Goal: Task Accomplishment & Management: Use online tool/utility

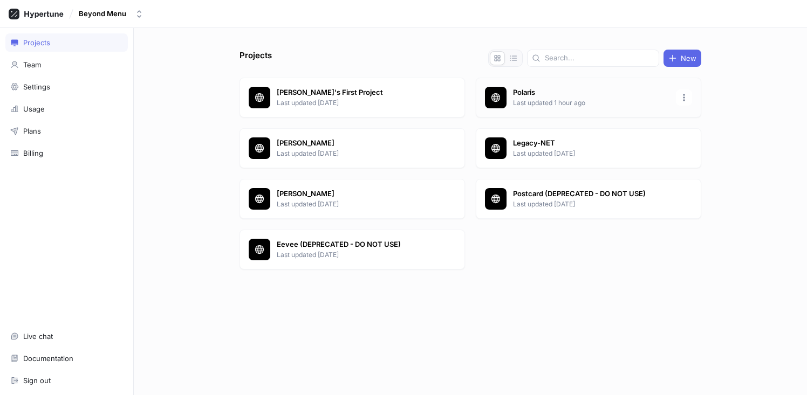
click at [557, 92] on p "Polaris" at bounding box center [591, 92] width 156 height 11
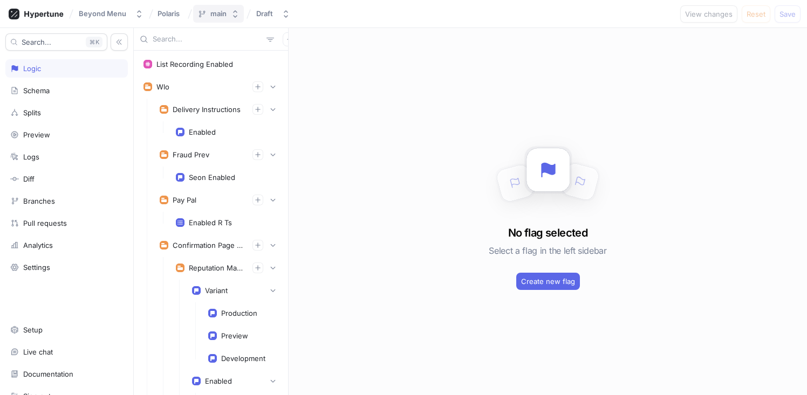
click at [232, 12] on icon "button" at bounding box center [235, 14] width 9 height 9
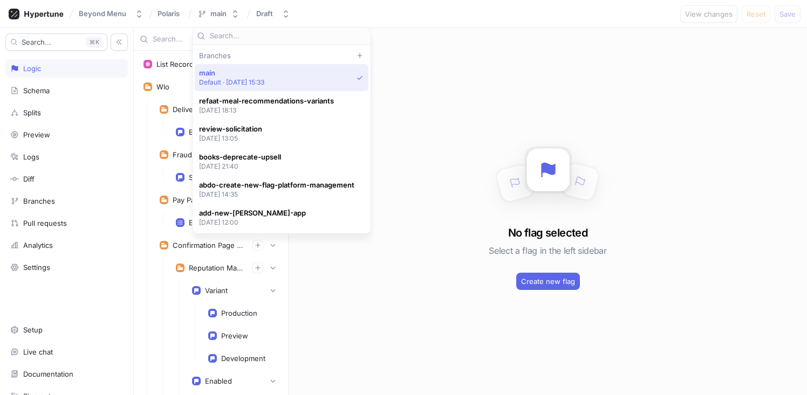
click at [330, 21] on div "Beyond Menu Polaris main Draft View changes Reset Save" at bounding box center [403, 14] width 807 height 28
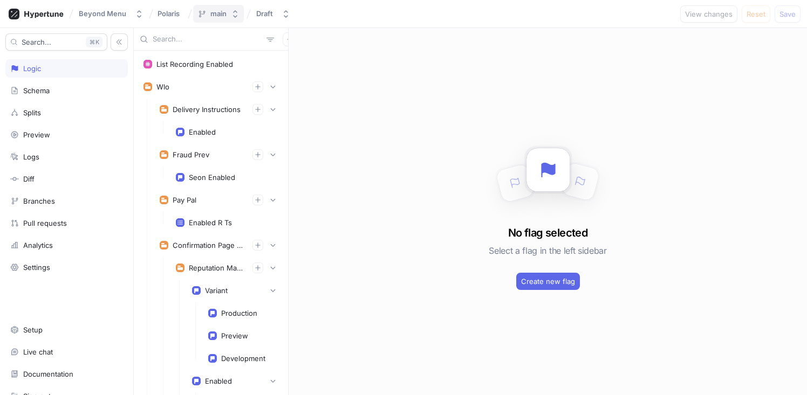
click at [237, 12] on icon "button" at bounding box center [235, 14] width 9 height 9
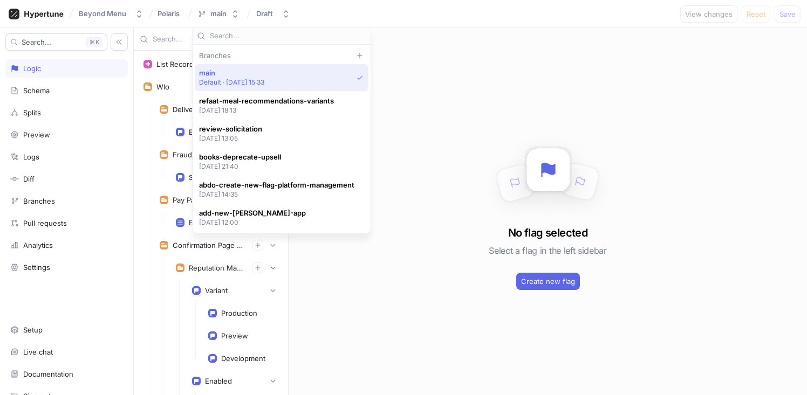
click at [261, 75] on span "main" at bounding box center [232, 73] width 66 height 9
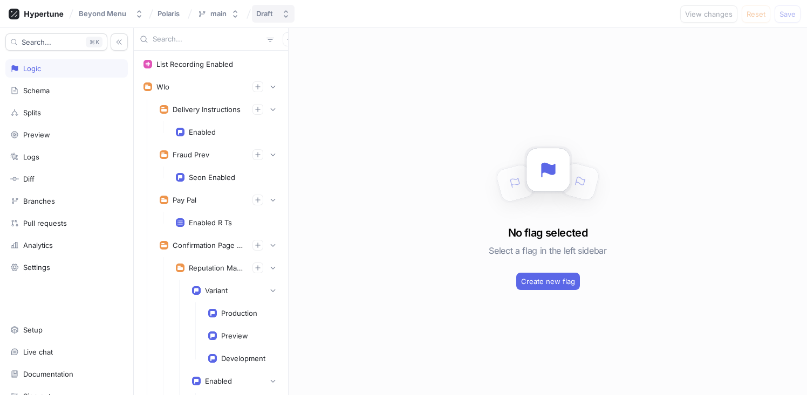
click at [273, 8] on button "Draft" at bounding box center [273, 14] width 43 height 18
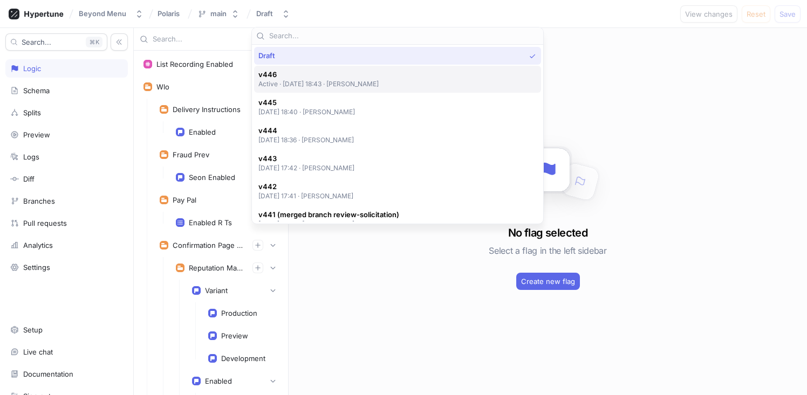
click at [368, 90] on div "v446 Active ‧ 2025-08-27 at 18:43 ‧ Colin Lynch" at bounding box center [397, 79] width 287 height 27
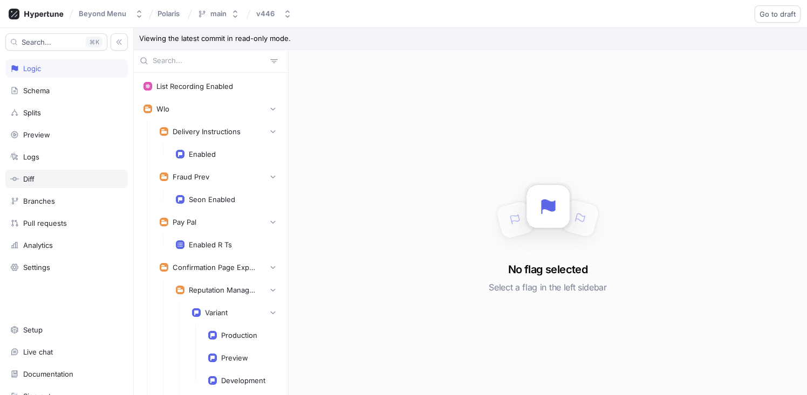
click at [59, 171] on div "Diff" at bounding box center [66, 179] width 122 height 18
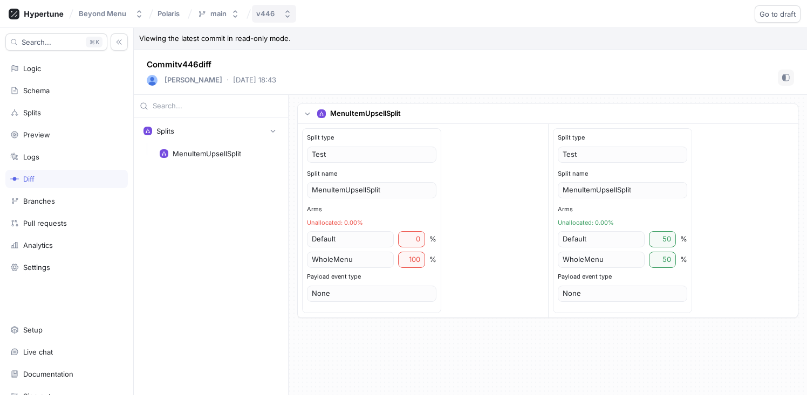
click at [277, 19] on button "v446" at bounding box center [274, 14] width 44 height 18
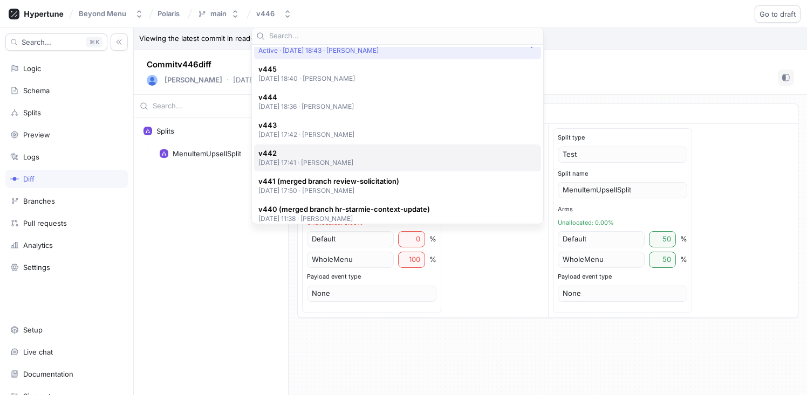
scroll to position [34, 0]
click at [348, 153] on span "v442" at bounding box center [305, 152] width 95 height 9
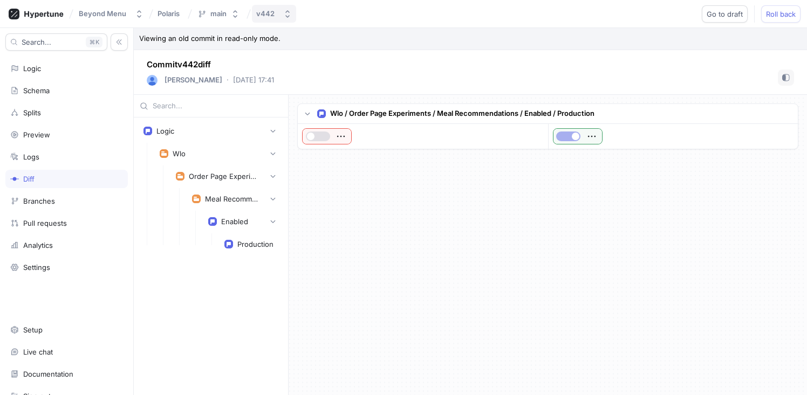
click at [283, 19] on button "v442" at bounding box center [274, 14] width 44 height 18
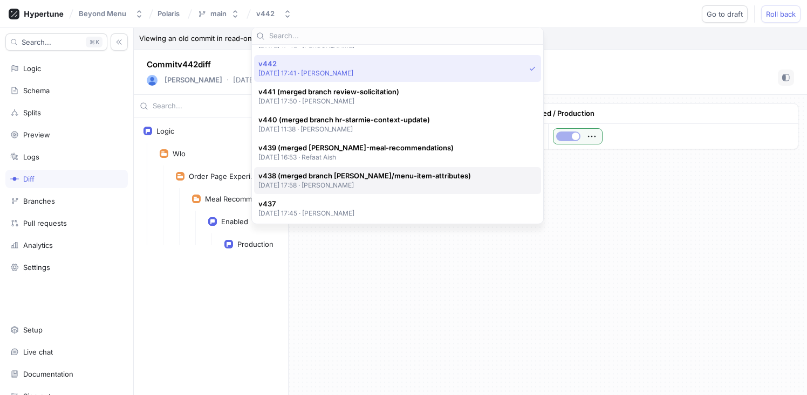
scroll to position [63, 0]
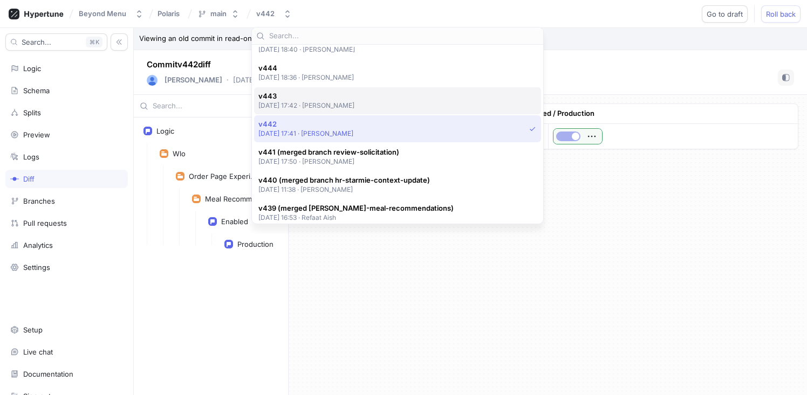
click at [341, 104] on p "[DATE] 17:42 ‧ [PERSON_NAME]" at bounding box center [306, 105] width 97 height 9
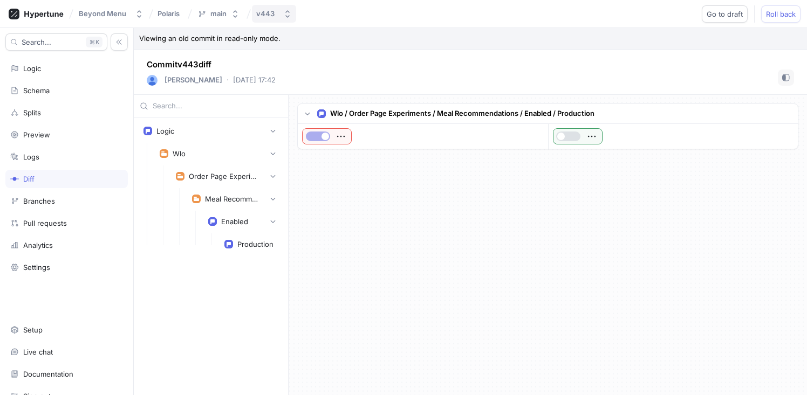
click at [270, 13] on div "v443" at bounding box center [265, 13] width 18 height 9
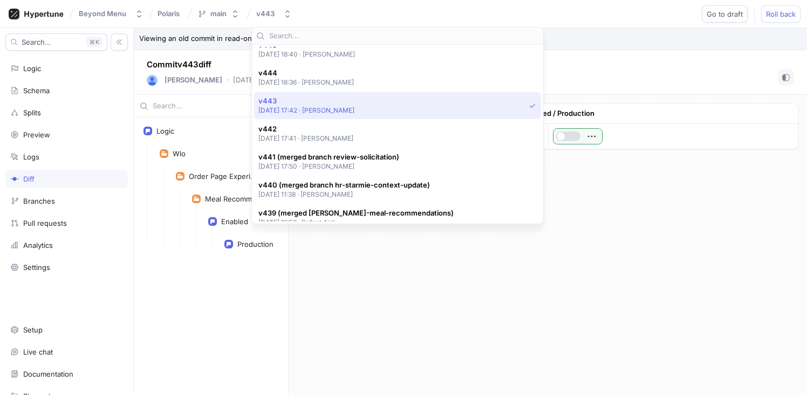
scroll to position [40, 0]
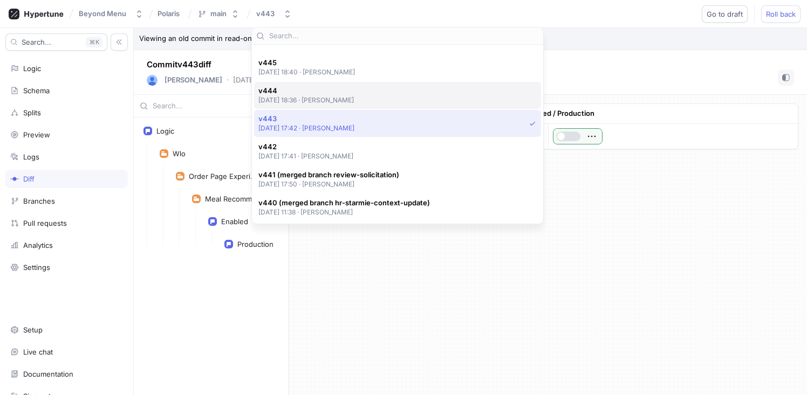
click at [329, 97] on p "[DATE] 18:36 ‧ [PERSON_NAME]" at bounding box center [306, 99] width 96 height 9
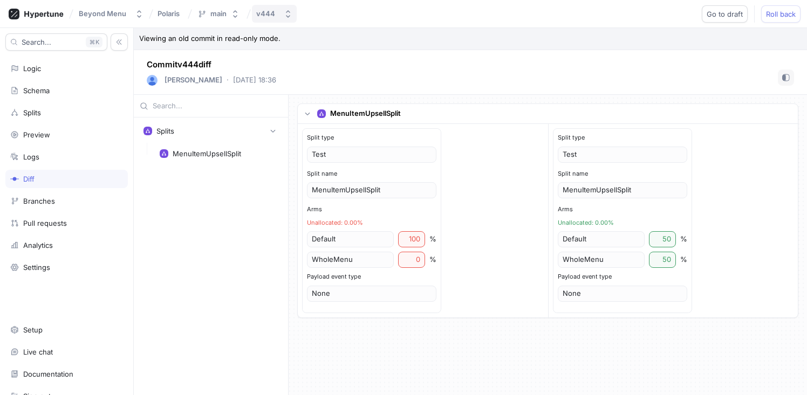
click at [286, 14] on icon "button" at bounding box center [288, 14] width 9 height 9
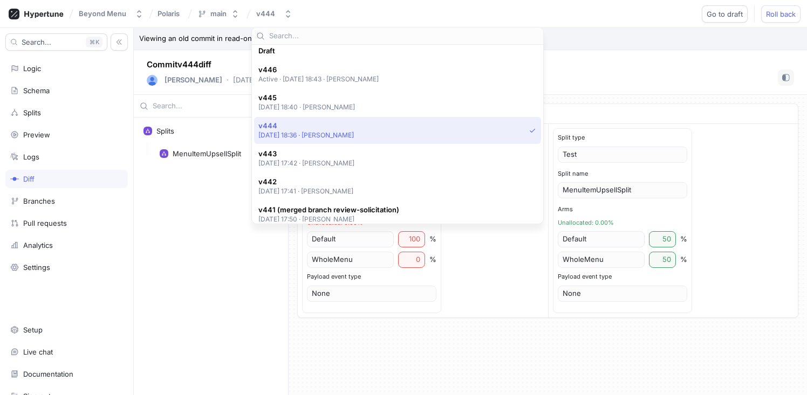
scroll to position [4, 0]
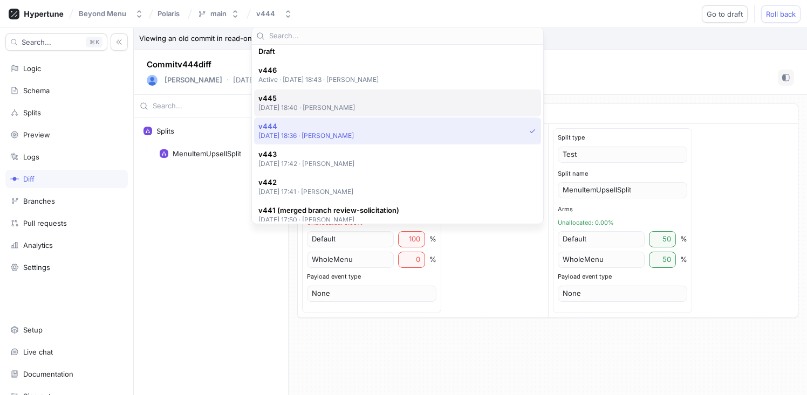
click at [364, 107] on div "v445 2025-08-27 at 18:40 ‧ Colin Lynch" at bounding box center [394, 103] width 273 height 18
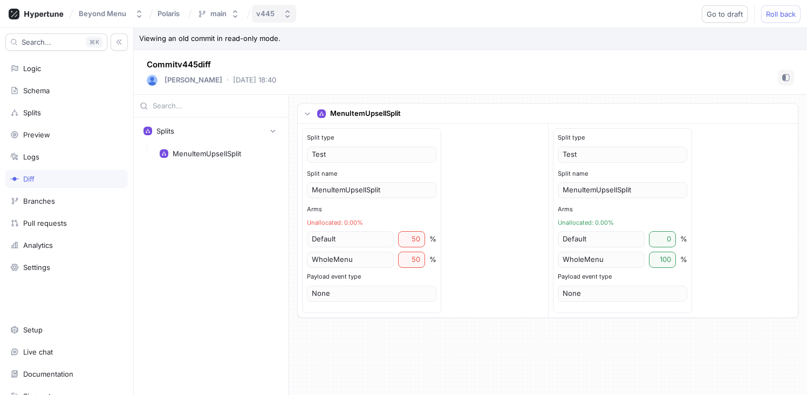
click at [280, 15] on button "v445" at bounding box center [274, 14] width 44 height 18
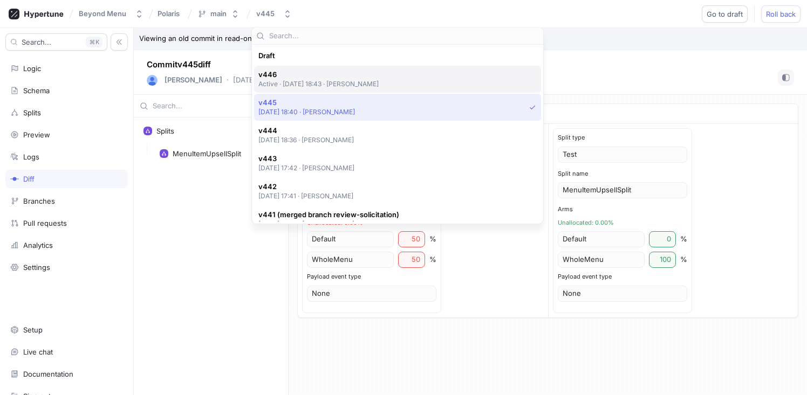
click at [344, 87] on p "Active ‧ 2025-08-27 at 18:43 ‧ Colin Lynch" at bounding box center [318, 83] width 121 height 9
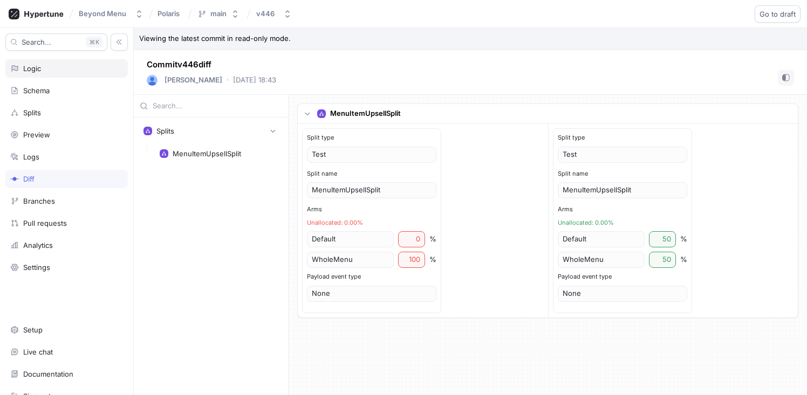
click at [57, 66] on div "Logic" at bounding box center [66, 68] width 113 height 9
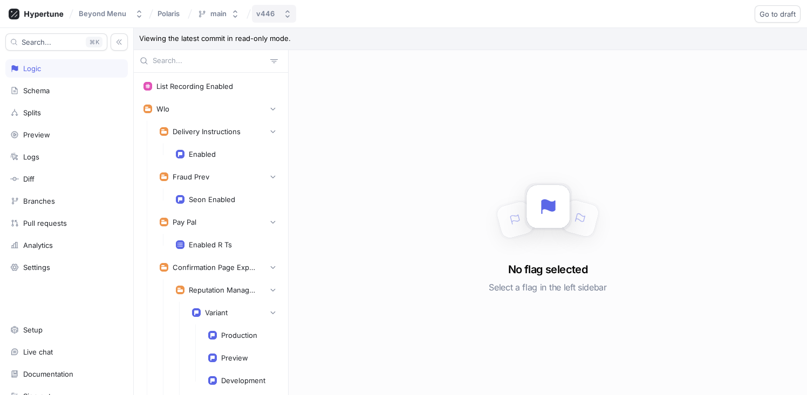
click at [266, 17] on div "v446" at bounding box center [265, 13] width 18 height 9
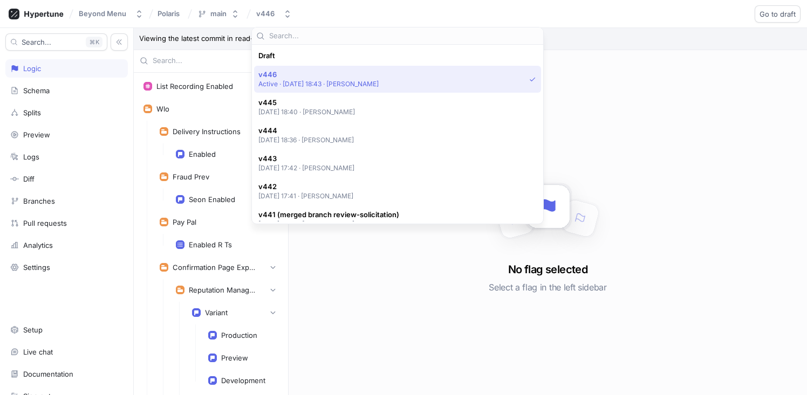
click at [321, 74] on span "v446" at bounding box center [318, 74] width 121 height 9
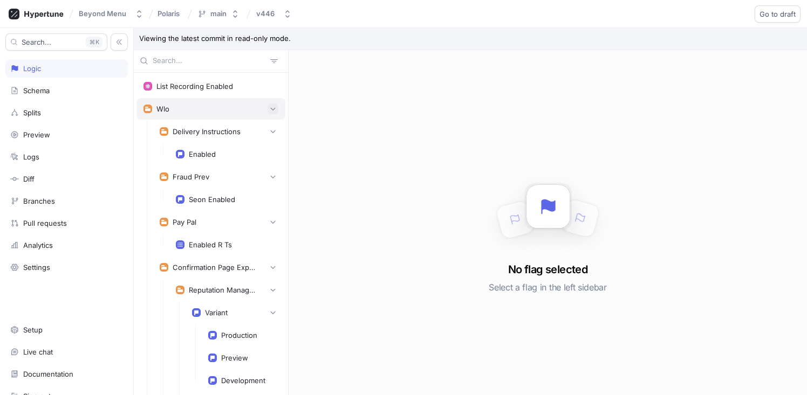
click at [268, 104] on button "button" at bounding box center [273, 109] width 11 height 11
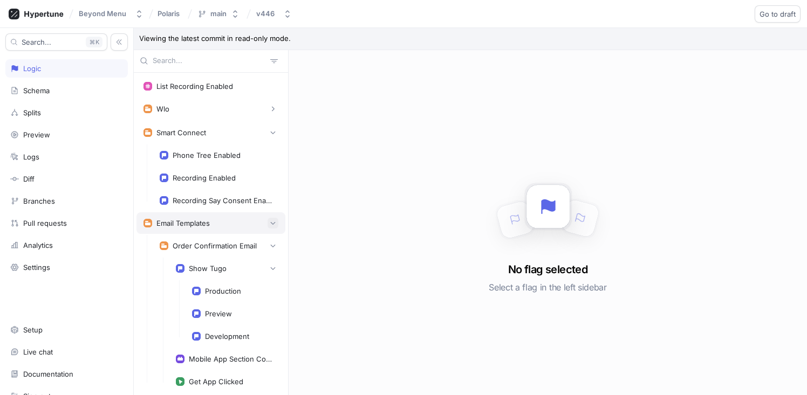
click at [270, 224] on button "button" at bounding box center [273, 223] width 11 height 11
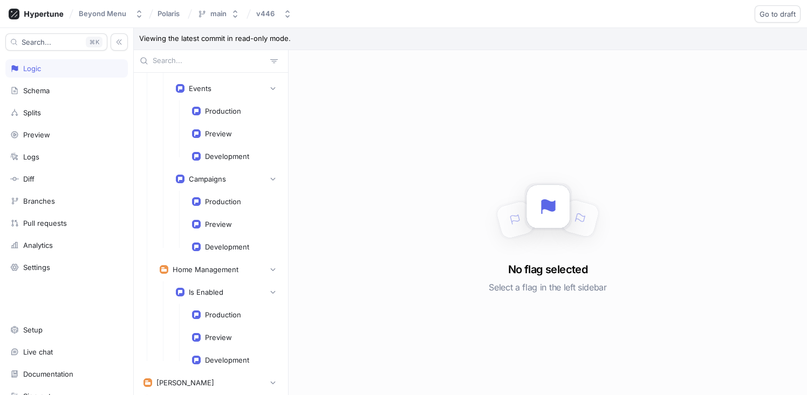
scroll to position [509, 0]
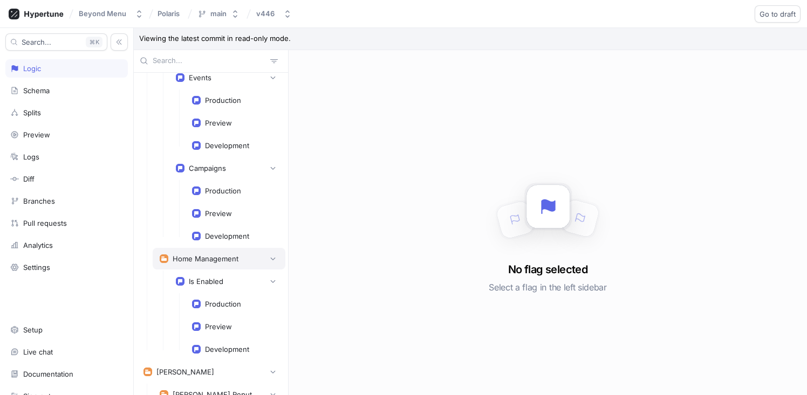
click at [215, 260] on div "Home Management" at bounding box center [206, 259] width 66 height 9
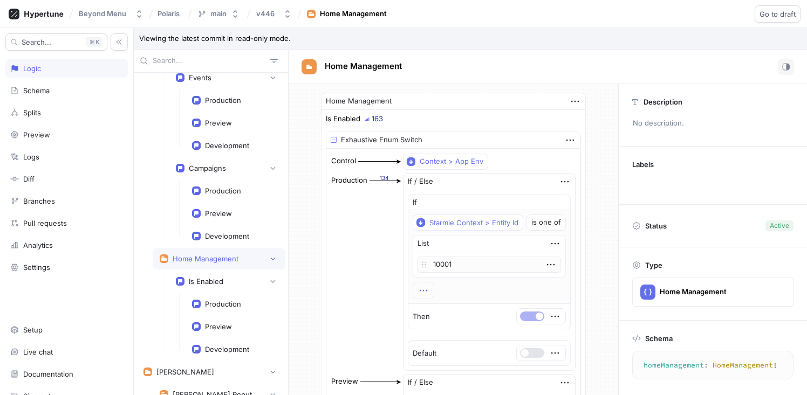
click at [424, 291] on icon "button" at bounding box center [424, 291] width 12 height 12
click at [388, 290] on div "Production 134 If / Else If Starmie Context > Entity Id is one of List 10001 To…" at bounding box center [453, 272] width 245 height 199
click at [559, 183] on icon "button" at bounding box center [565, 182] width 12 height 12
click at [361, 238] on div "Production 134 If / Else If Starmie Context > Entity Id is one of List 10001 To…" at bounding box center [453, 272] width 245 height 199
click at [283, 11] on icon "button" at bounding box center [287, 14] width 9 height 9
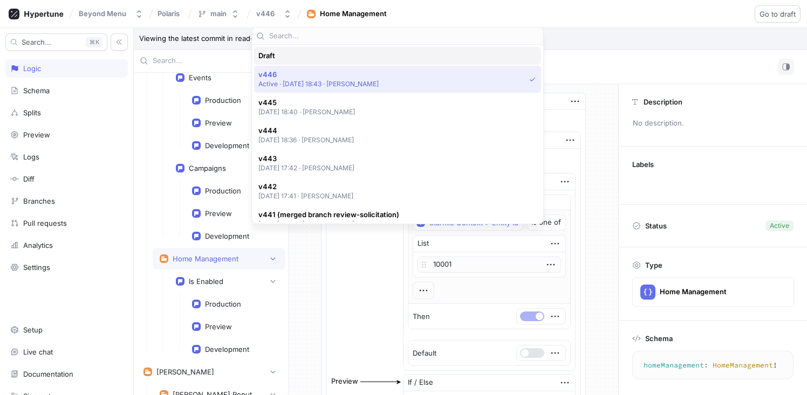
click at [309, 59] on div "Draft" at bounding box center [394, 55] width 273 height 9
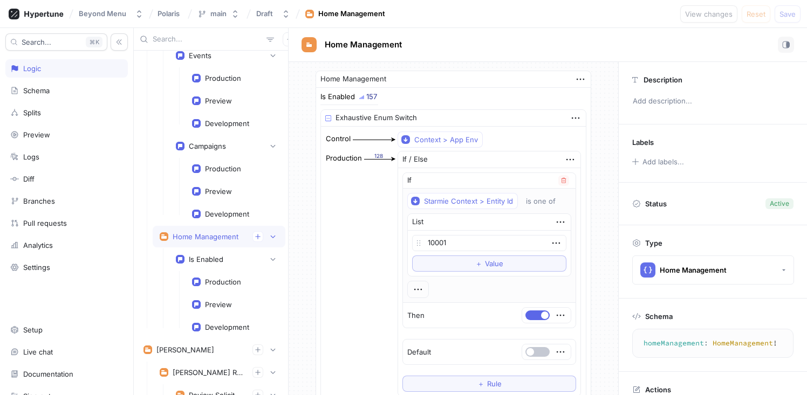
click at [422, 289] on div at bounding box center [418, 289] width 22 height 17
click at [412, 288] on icon "button" at bounding box center [418, 290] width 12 height 12
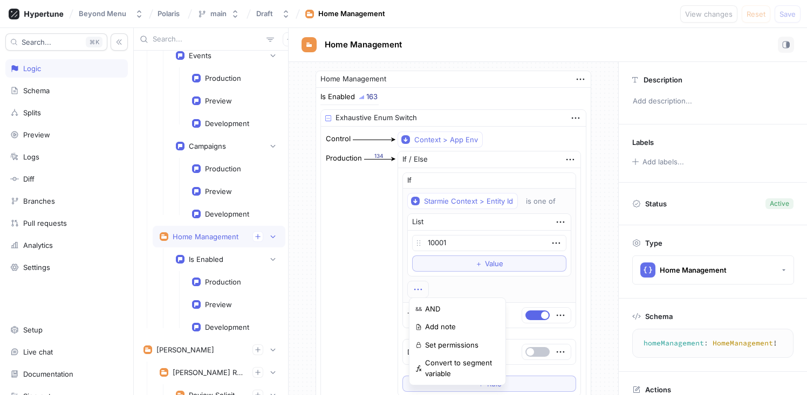
click at [371, 258] on div "Production 134 If / Else If Starmie Context > Entity Id is one of List 10001 To…" at bounding box center [453, 273] width 256 height 247
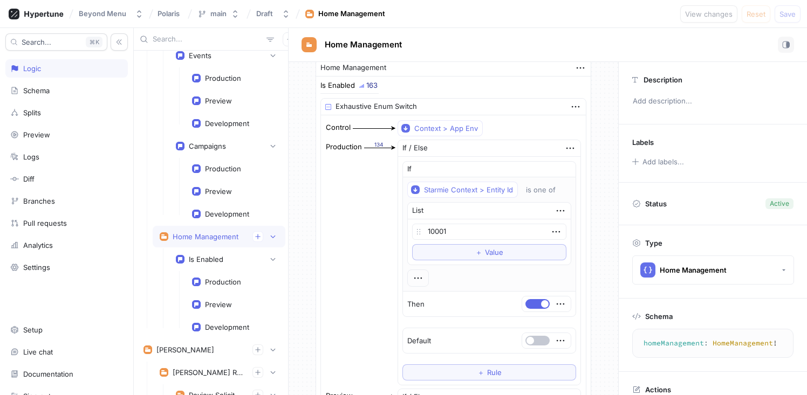
scroll to position [38, 0]
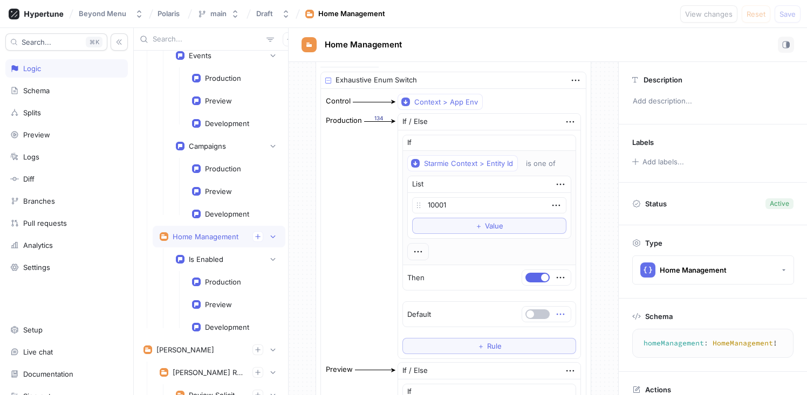
click at [557, 314] on icon "button" at bounding box center [561, 315] width 12 height 12
click at [557, 141] on div "If Starmie Context > Entity Id is one of List 10001 To pick up a draggable item…" at bounding box center [489, 245] width 174 height 220
click at [557, 278] on icon "button" at bounding box center [561, 278] width 12 height 12
click at [559, 187] on div "If Starmie Context > Entity Id is one of List 10001 To pick up a draggable item…" at bounding box center [489, 213] width 174 height 156
click at [558, 184] on icon "button" at bounding box center [561, 185] width 8 height 2
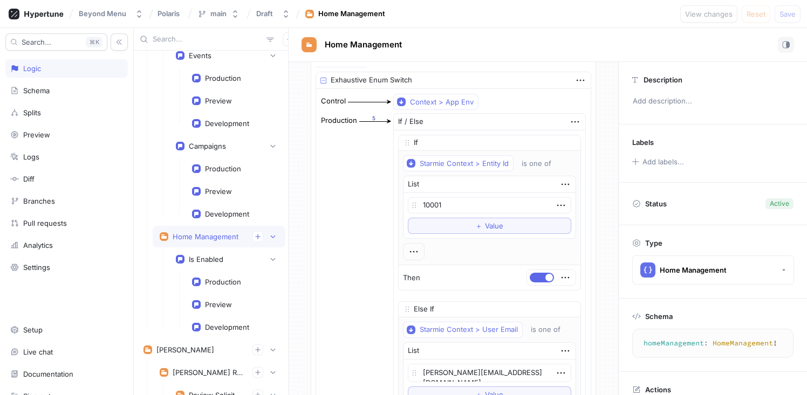
type textarea "x"
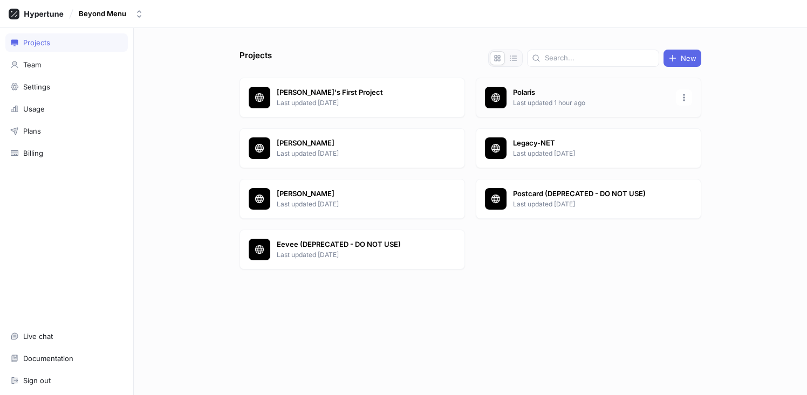
click at [534, 98] on p "Last updated 1 hour ago" at bounding box center [591, 103] width 156 height 10
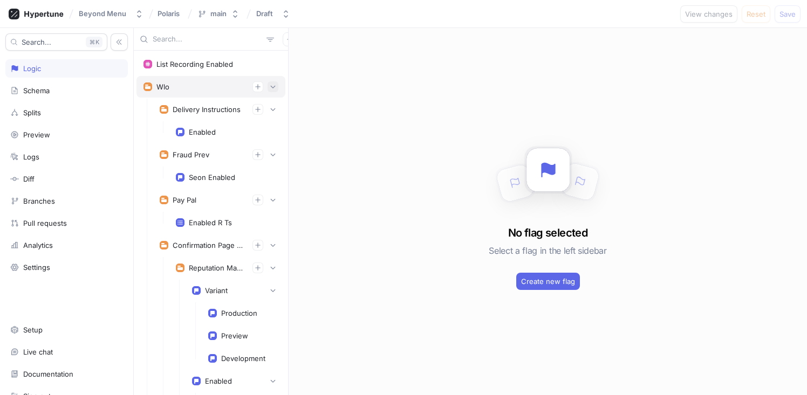
click at [268, 87] on button "button" at bounding box center [273, 86] width 11 height 11
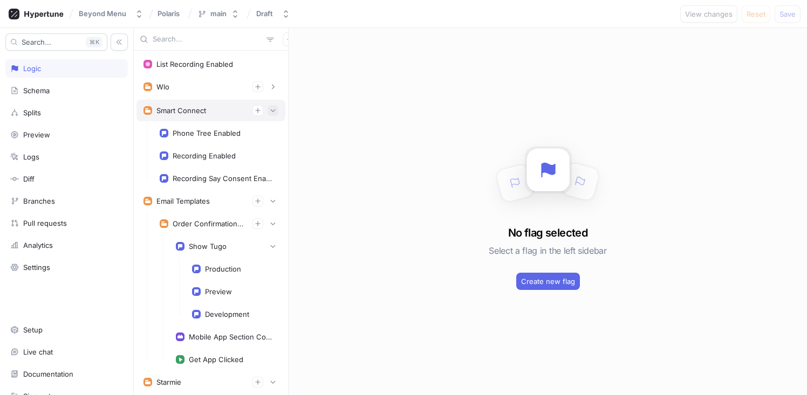
click at [270, 113] on icon "button" at bounding box center [273, 110] width 6 height 6
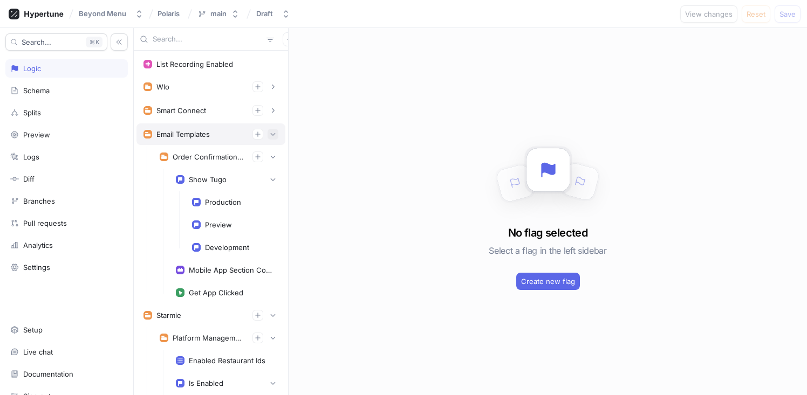
click at [270, 132] on icon "button" at bounding box center [273, 134] width 6 height 6
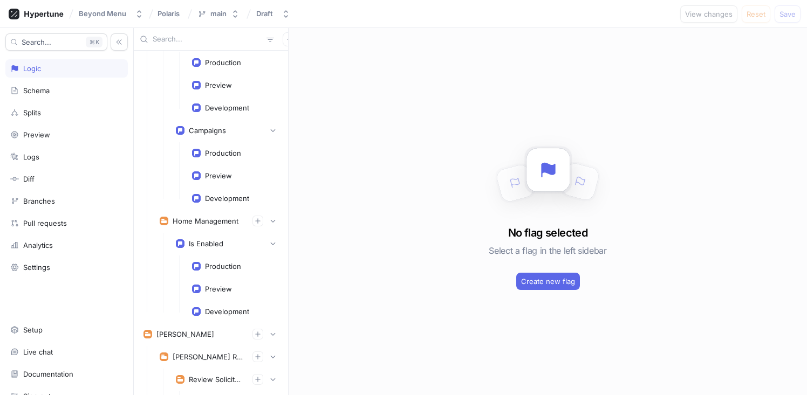
scroll to position [464, 0]
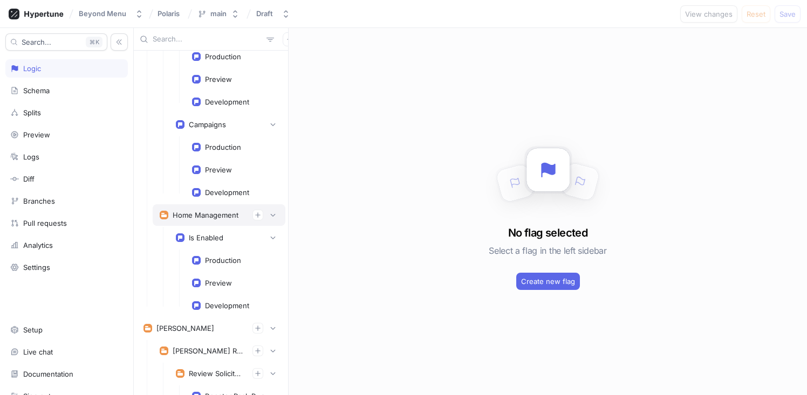
click at [214, 211] on div "Home Management" at bounding box center [206, 215] width 66 height 9
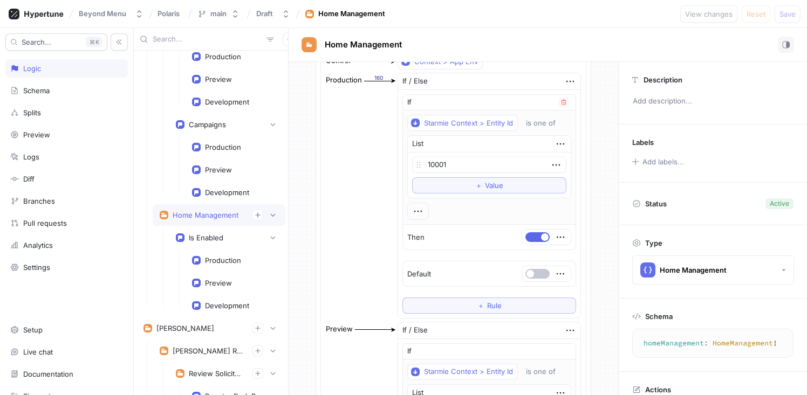
scroll to position [78, 0]
click at [556, 275] on icon "button" at bounding box center [561, 274] width 12 height 12
click at [566, 286] on div "Delete" at bounding box center [599, 293] width 92 height 18
click at [560, 276] on icon "button" at bounding box center [562, 274] width 4 height 8
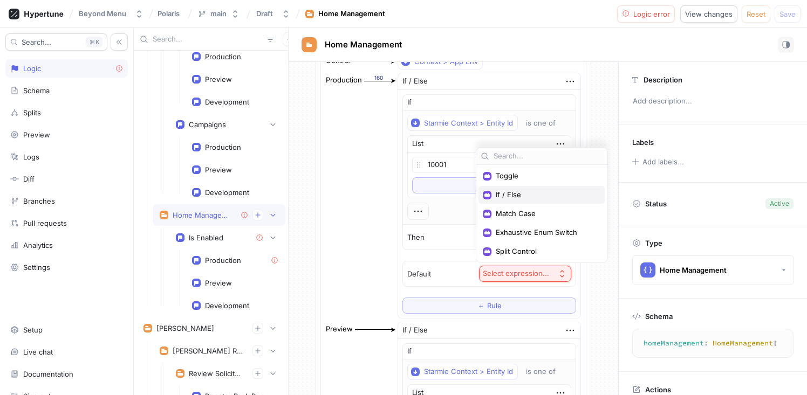
click at [531, 202] on div "If / Else" at bounding box center [541, 195] width 127 height 18
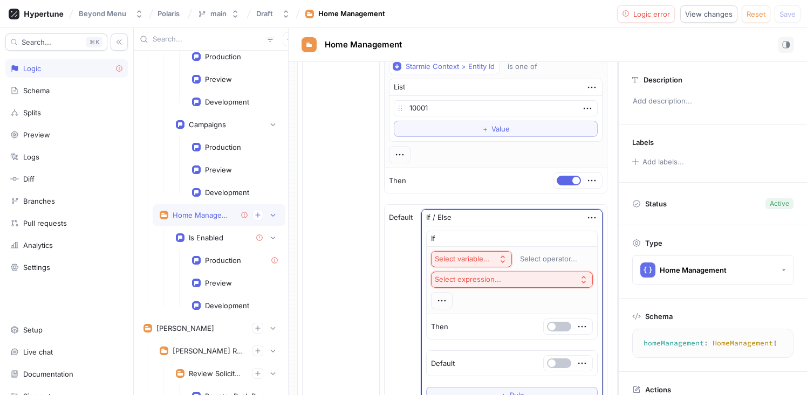
scroll to position [166, 0]
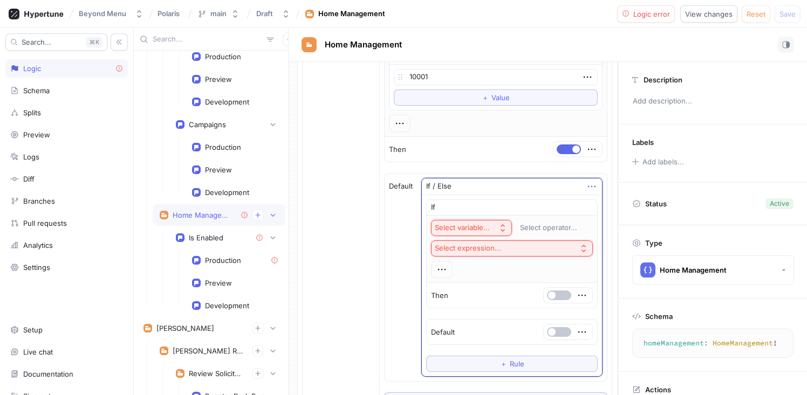
click at [588, 188] on icon "button" at bounding box center [592, 187] width 12 height 12
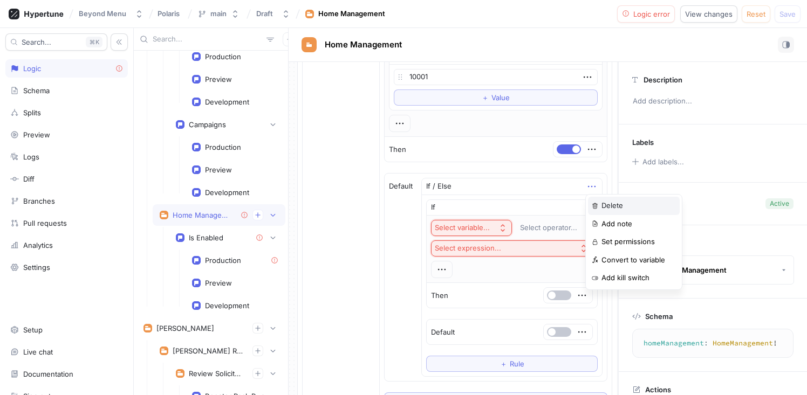
click at [605, 203] on p "Delete" at bounding box center [612, 206] width 22 height 11
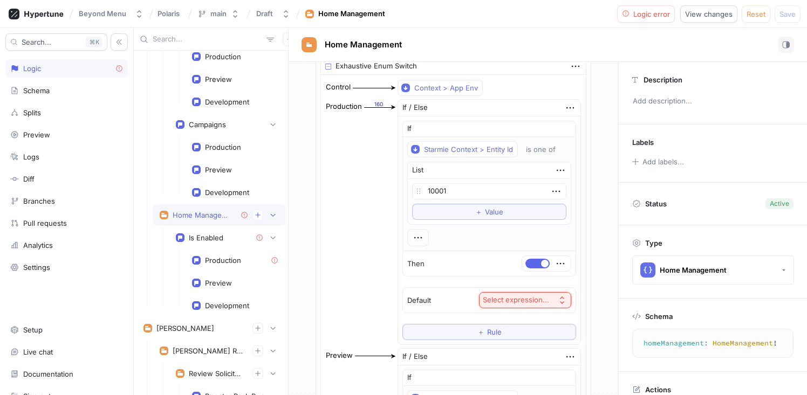
scroll to position [58, 0]
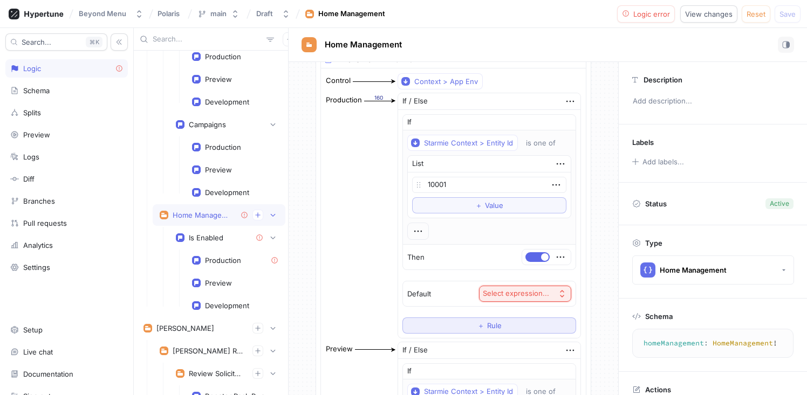
click at [468, 327] on button "＋ Rule" at bounding box center [489, 326] width 174 height 16
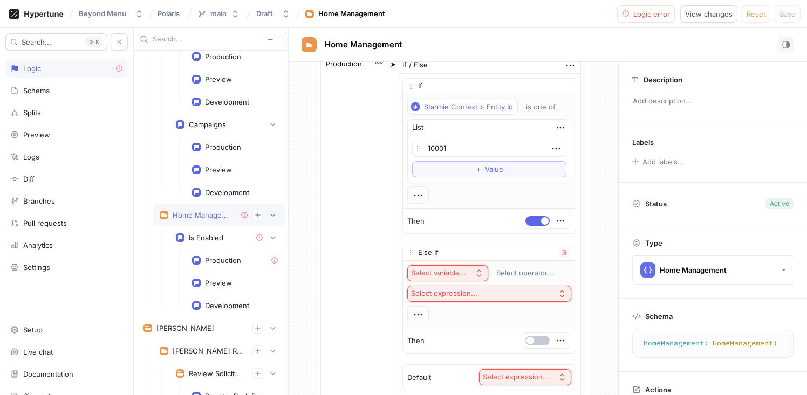
scroll to position [104, 0]
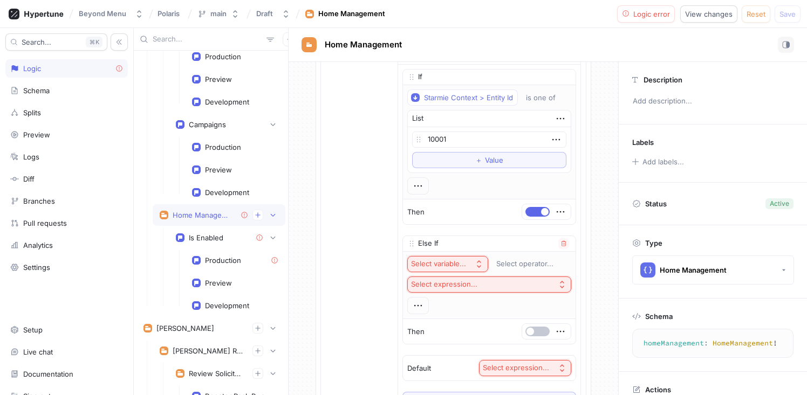
click at [468, 262] on button "Select variable..." at bounding box center [447, 264] width 81 height 16
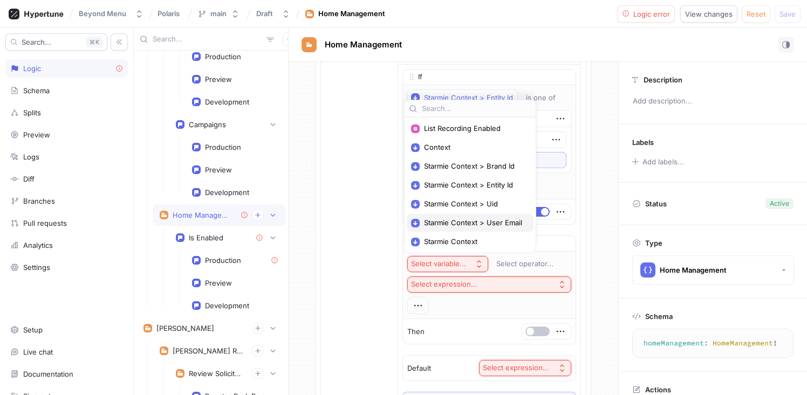
click at [470, 225] on span "Starmie Context > User Email" at bounding box center [474, 222] width 100 height 9
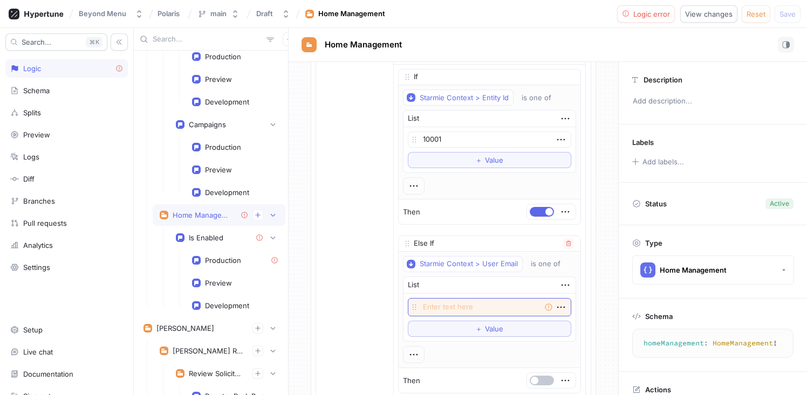
click at [463, 303] on textarea at bounding box center [489, 307] width 163 height 18
type textarea "x"
type textarea "[PERSON_NAME][EMAIL_ADDRESS][DOMAIN_NAME]"
type textarea "x"
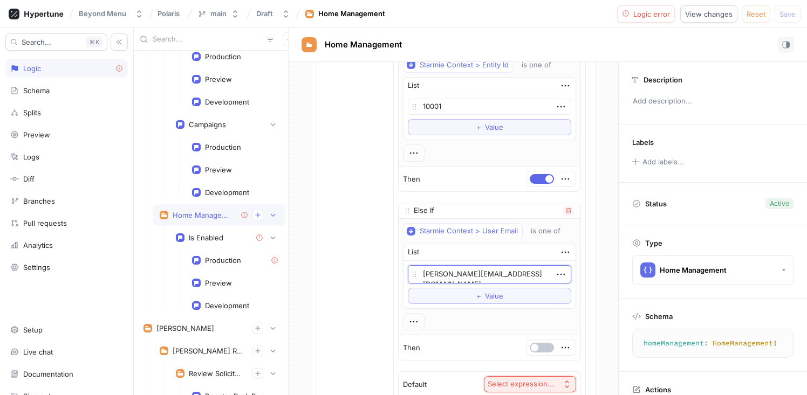
scroll to position [137, 0]
type textarea "[PERSON_NAME][EMAIL_ADDRESS][DOMAIN_NAME]"
click at [543, 346] on button "button" at bounding box center [542, 348] width 24 height 10
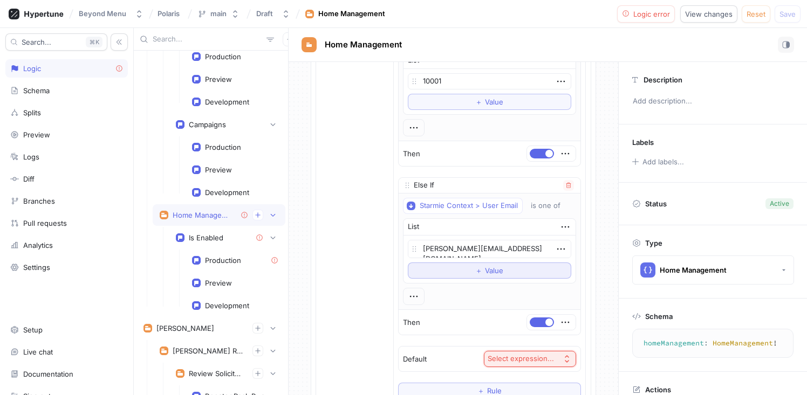
scroll to position [173, 0]
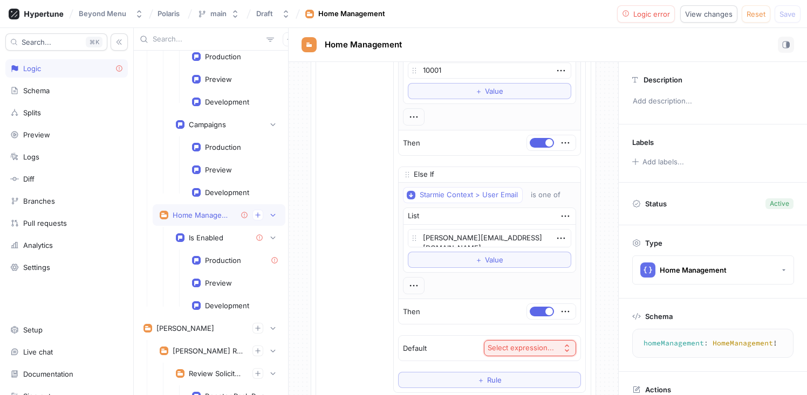
click at [530, 344] on div "Select expression..." at bounding box center [521, 348] width 66 height 9
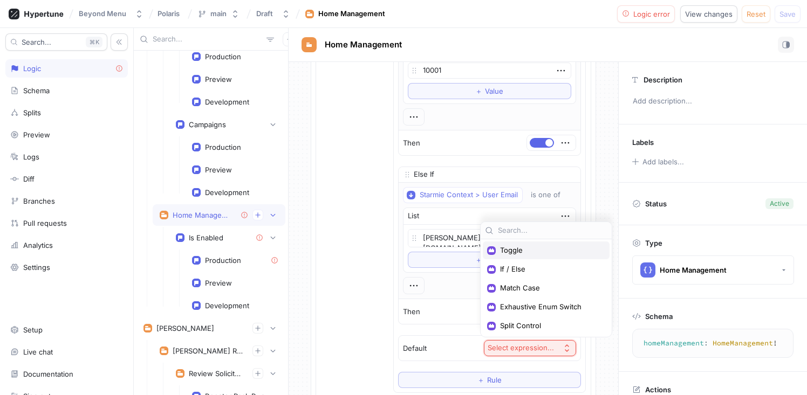
click at [516, 252] on span "Toggle" at bounding box center [550, 250] width 100 height 9
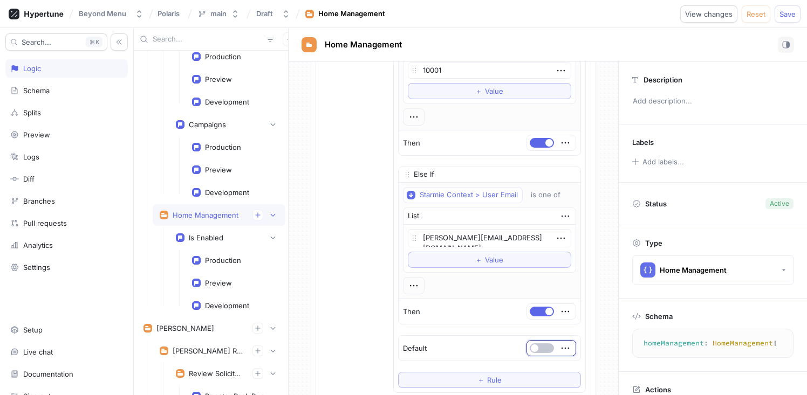
click at [592, 313] on div "Home Management Is Enabled 198 Exhaustive Enum Switch Control Context > App Env…" at bounding box center [453, 284] width 302 height 791
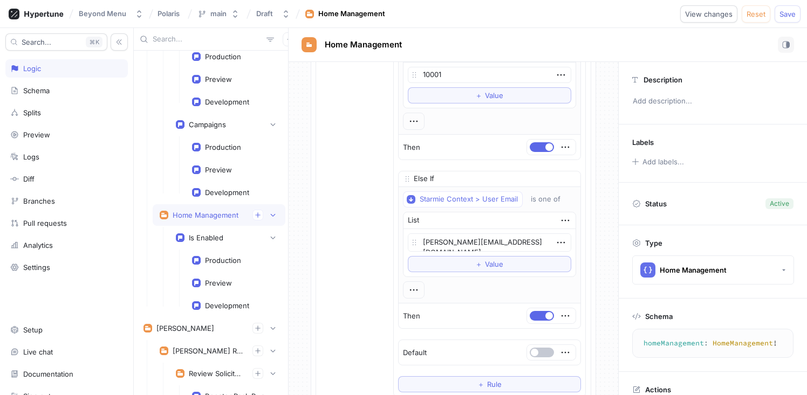
scroll to position [167, 0]
click at [704, 9] on button "View changes" at bounding box center [708, 13] width 57 height 17
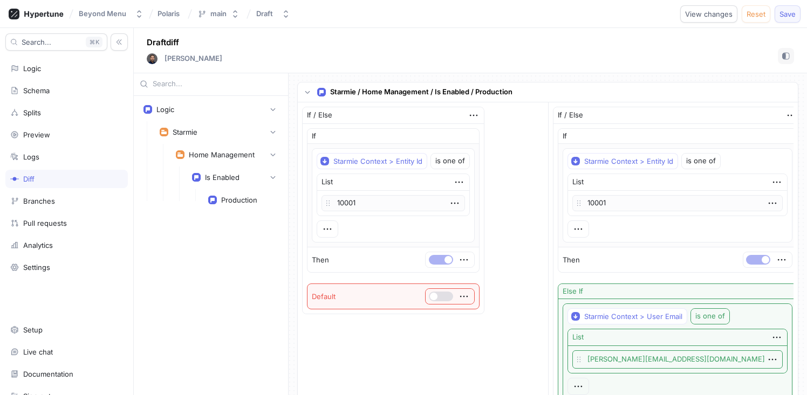
click at [786, 13] on span "Save" at bounding box center [787, 14] width 16 height 6
type textarea "x"
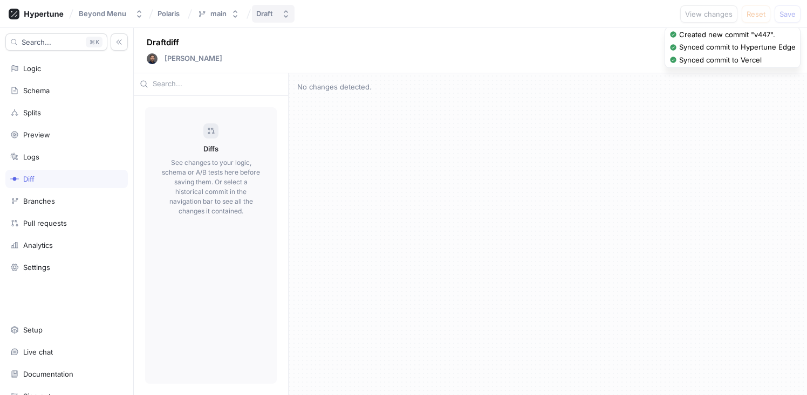
click at [271, 9] on div "Draft" at bounding box center [264, 13] width 17 height 9
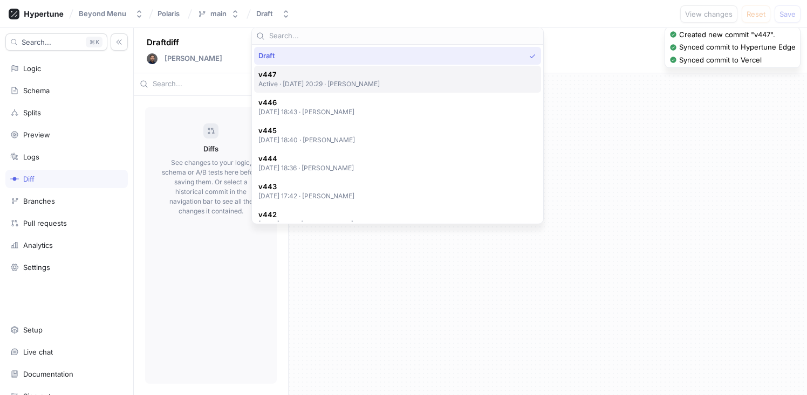
click at [344, 83] on p "Active ‧ [DATE] 20:29 ‧ [PERSON_NAME]" at bounding box center [319, 83] width 122 height 9
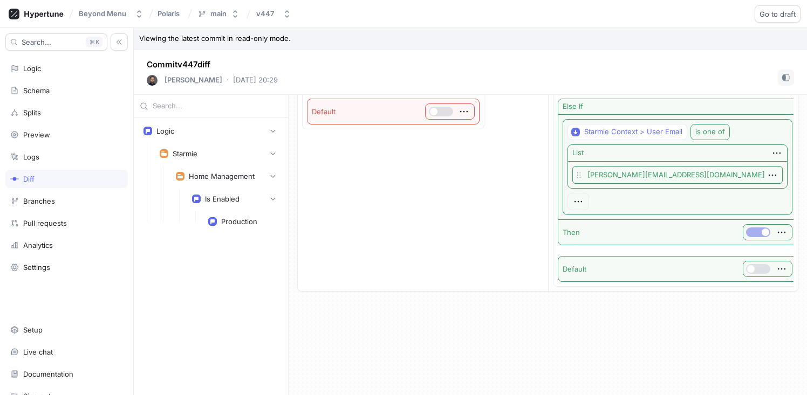
scroll to position [204, 0]
drag, startPoint x: 702, startPoint y: 177, endPoint x: 585, endPoint y: 177, distance: 117.1
click at [585, 177] on p "[PERSON_NAME][EMAIL_ADDRESS][DOMAIN_NAME]" at bounding box center [677, 177] width 210 height 18
copy p "[PERSON_NAME][EMAIL_ADDRESS][DOMAIN_NAME]"
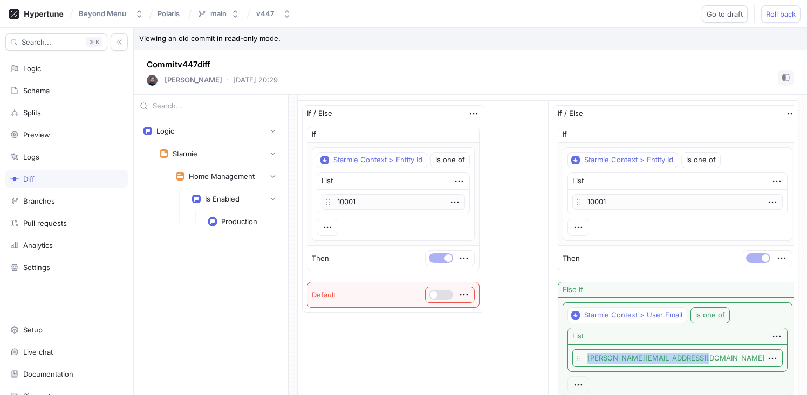
scroll to position [153, 0]
